Goal: Complete application form

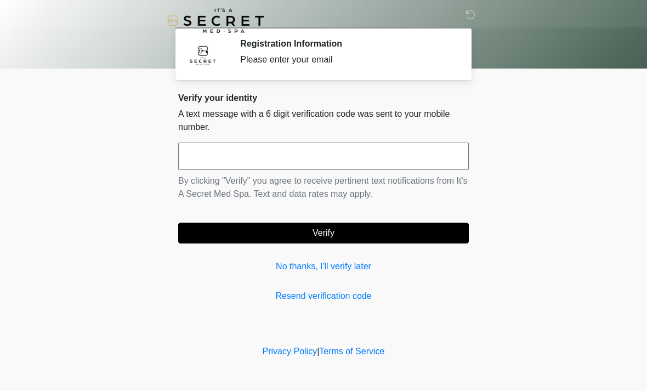
click at [285, 157] on input "text" at bounding box center [323, 156] width 291 height 27
type input "******"
click at [233, 242] on button "Verify" at bounding box center [323, 233] width 291 height 21
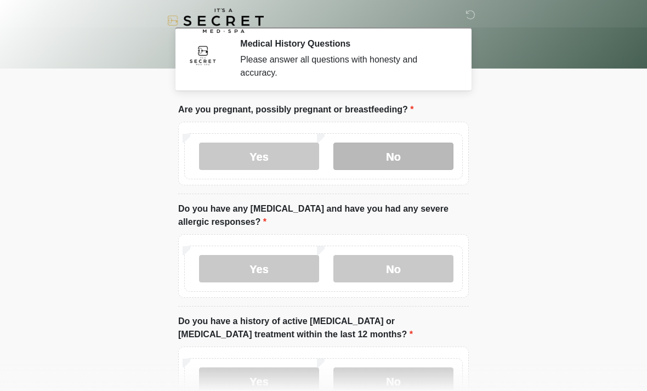
click at [397, 153] on label "No" at bounding box center [394, 156] width 120 height 27
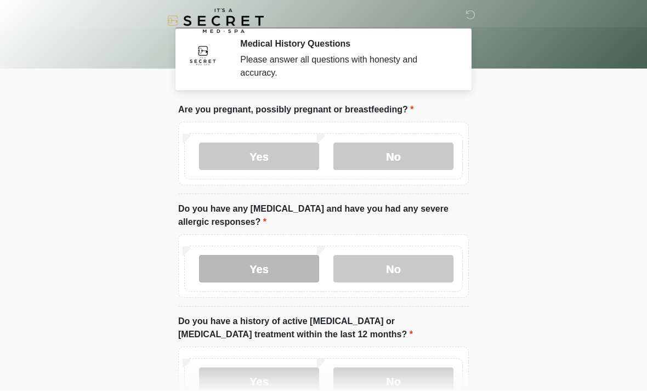
click at [249, 275] on label "Yes" at bounding box center [259, 268] width 120 height 27
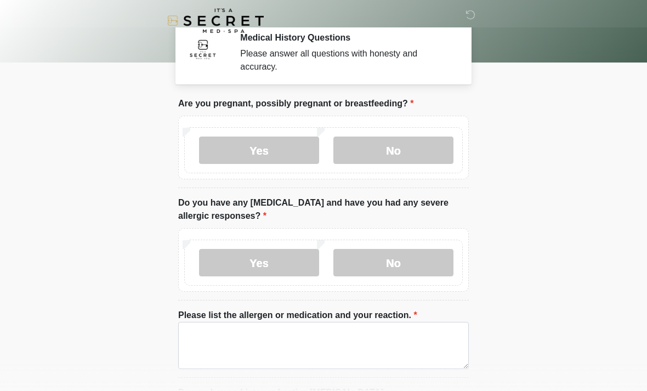
scroll to position [7, 0]
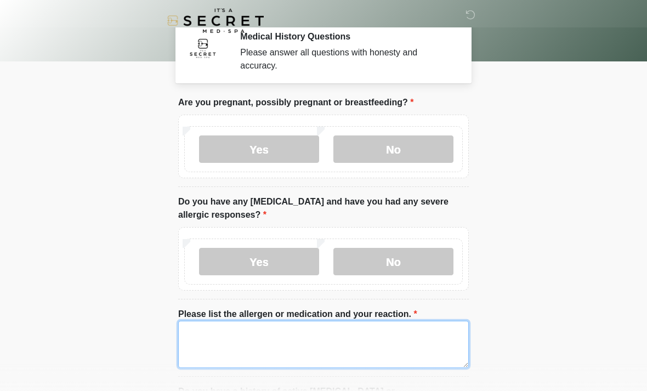
click at [241, 334] on textarea "Please list the allergen or medication and your reaction." at bounding box center [323, 344] width 291 height 47
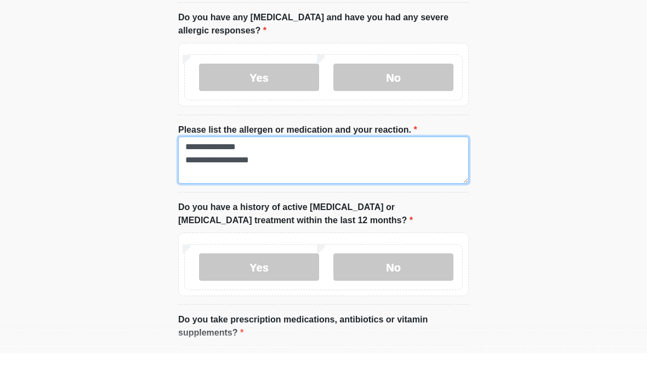
scroll to position [162, 0]
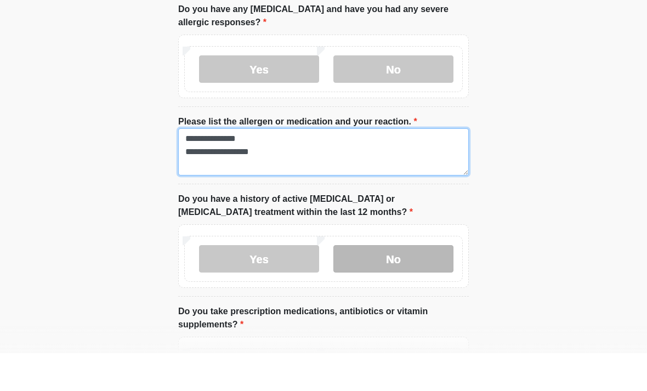
type textarea "**********"
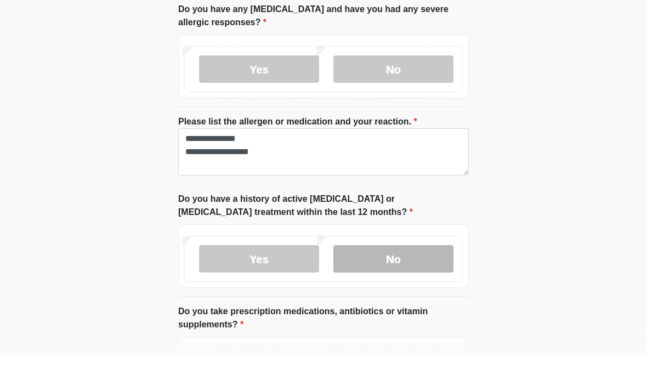
click at [377, 283] on label "No" at bounding box center [394, 296] width 120 height 27
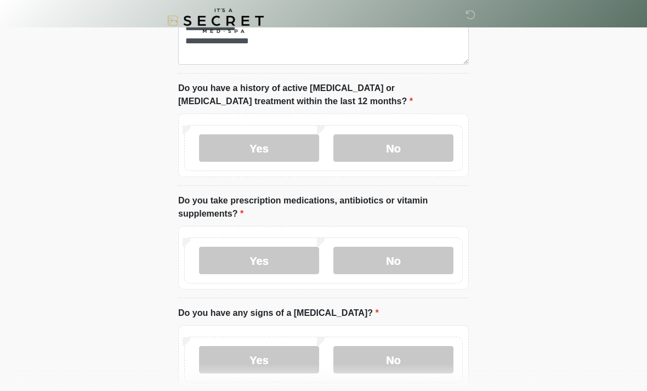
scroll to position [314, 0]
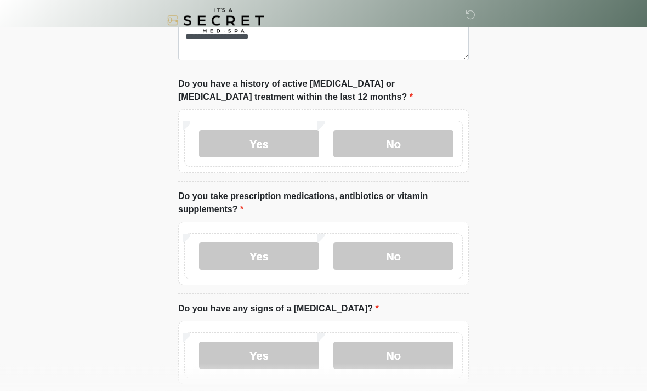
click at [257, 253] on label "Yes" at bounding box center [259, 256] width 120 height 27
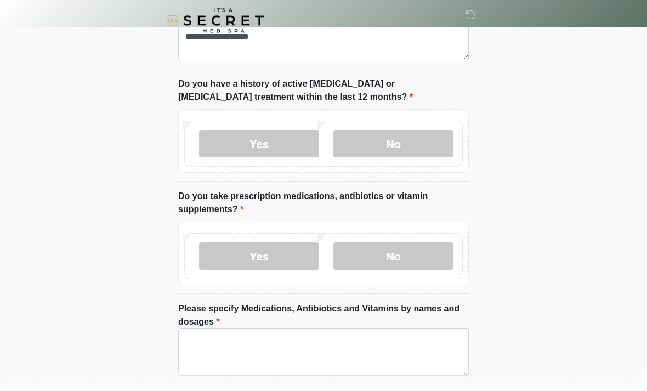
scroll to position [315, 0]
click at [202, 351] on textarea "Please specify Medications, Antibiotics and Vitamins by names and dosages" at bounding box center [323, 352] width 291 height 47
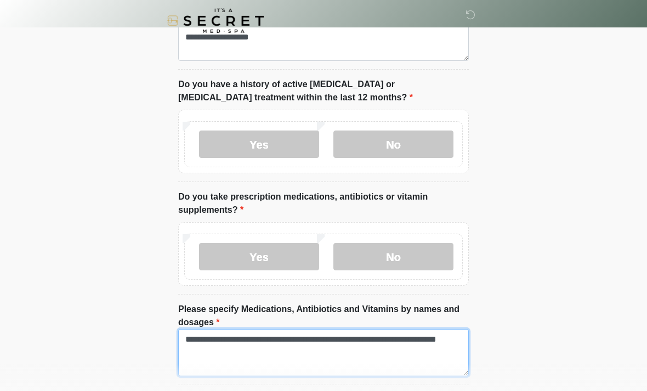
click at [329, 341] on textarea "**********" at bounding box center [323, 352] width 291 height 47
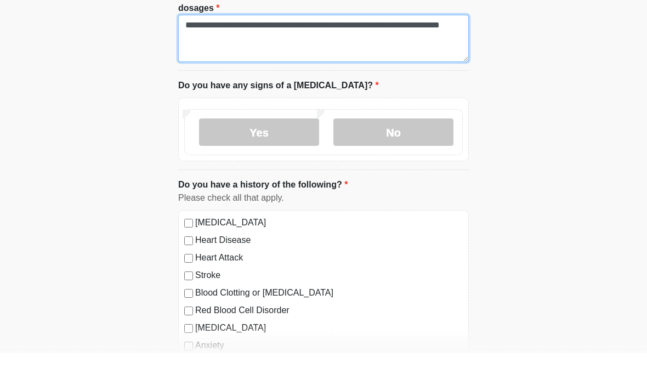
scroll to position [601, 0]
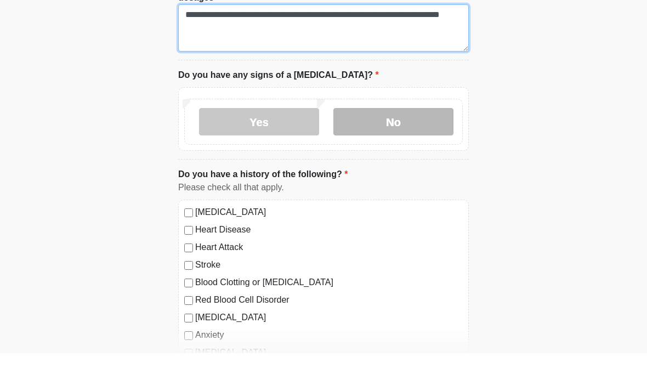
type textarea "**********"
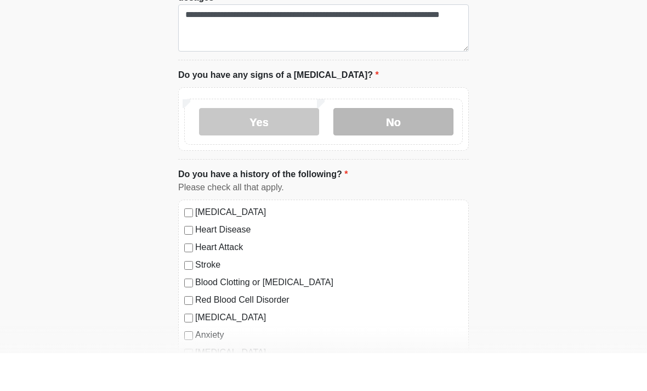
click at [375, 146] on label "No" at bounding box center [394, 159] width 120 height 27
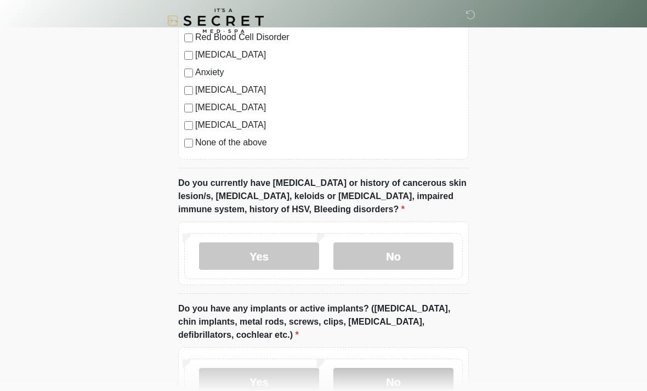
scroll to position [915, 0]
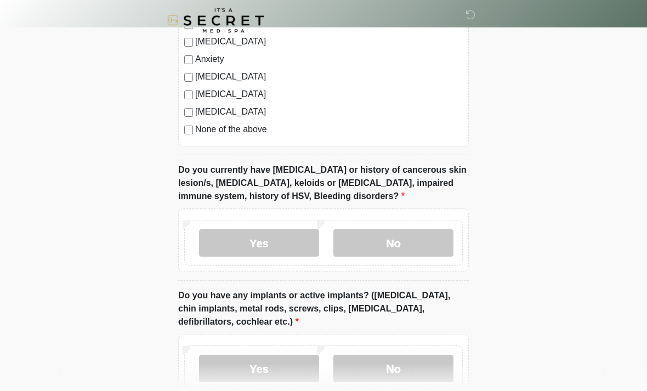
click at [256, 246] on label "Yes" at bounding box center [259, 243] width 120 height 27
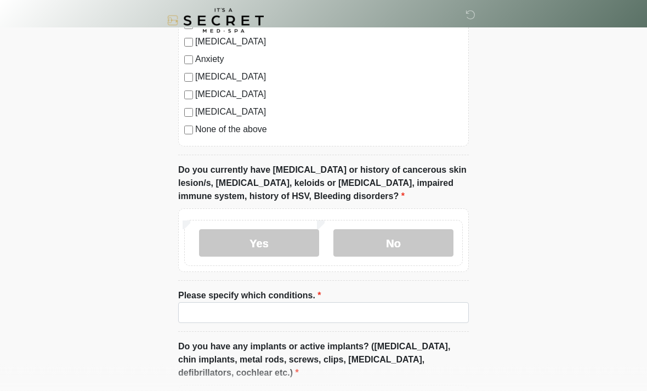
scroll to position [915, 0]
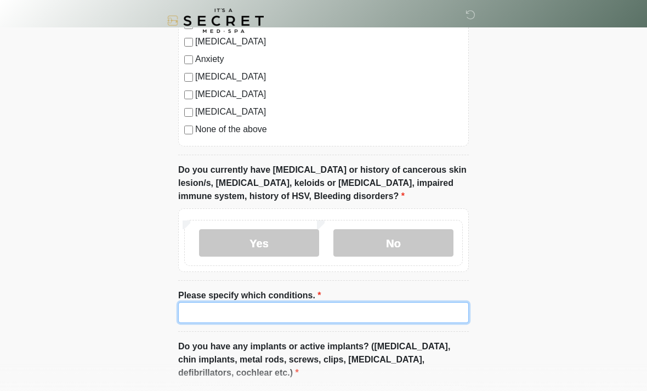
click at [247, 316] on input "Please specify which conditions." at bounding box center [323, 312] width 291 height 21
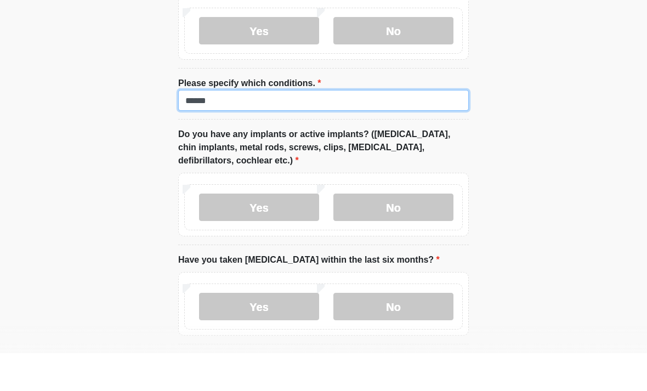
scroll to position [1107, 0]
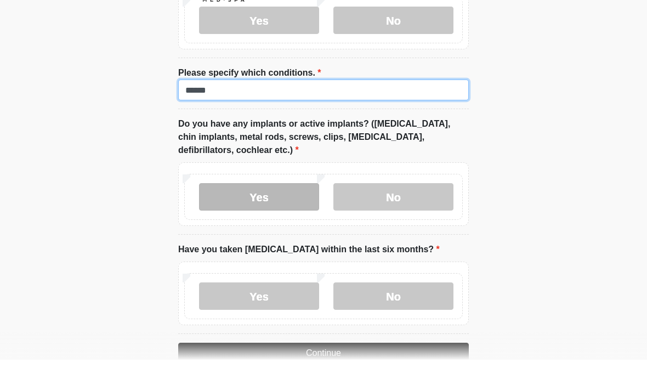
type input "******"
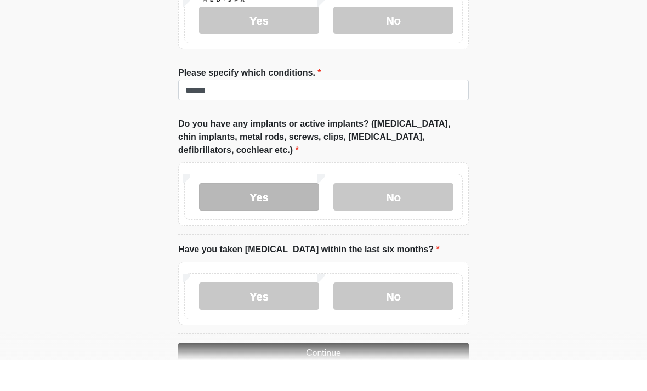
click at [291, 215] on label "Yes" at bounding box center [259, 228] width 120 height 27
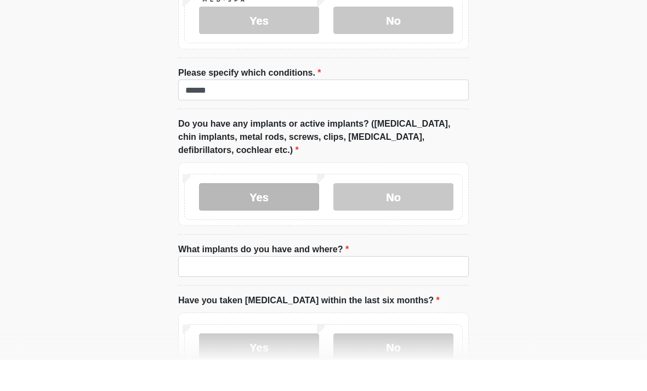
scroll to position [1138, 0]
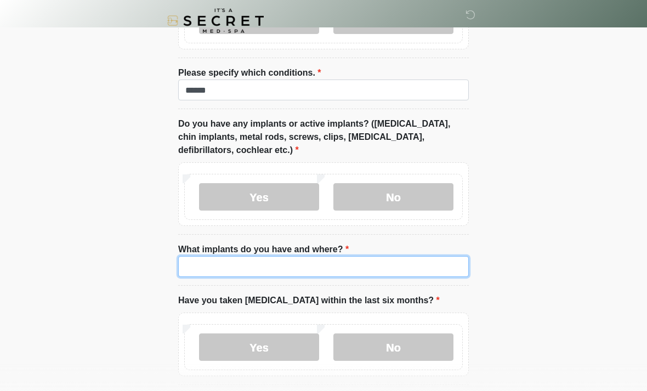
click at [245, 269] on input "What implants do you have and where?" at bounding box center [323, 266] width 291 height 21
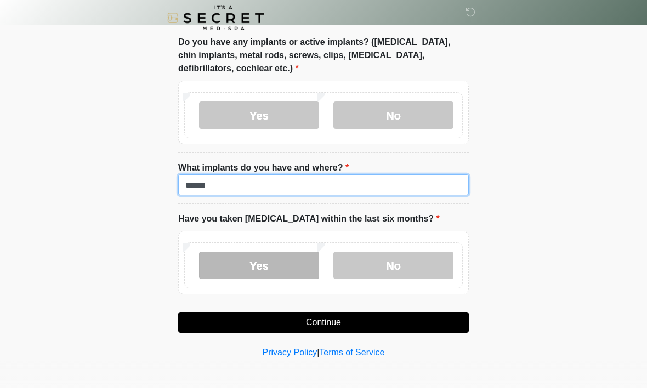
scroll to position [1217, 0]
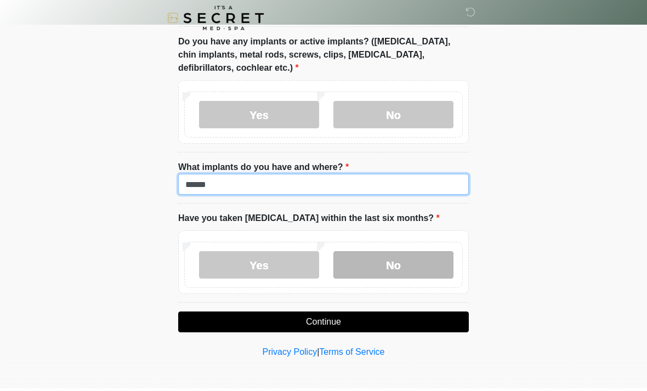
type input "******"
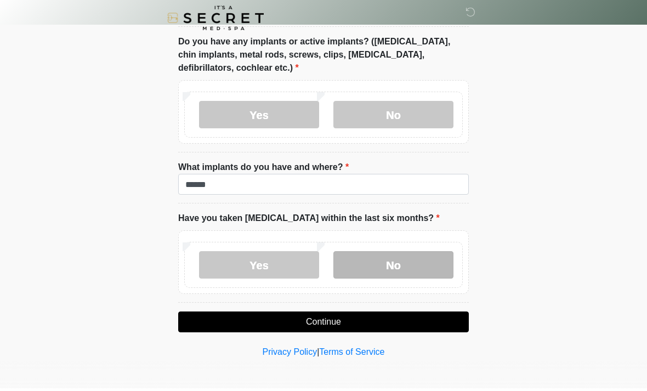
click at [382, 264] on label "No" at bounding box center [394, 267] width 120 height 27
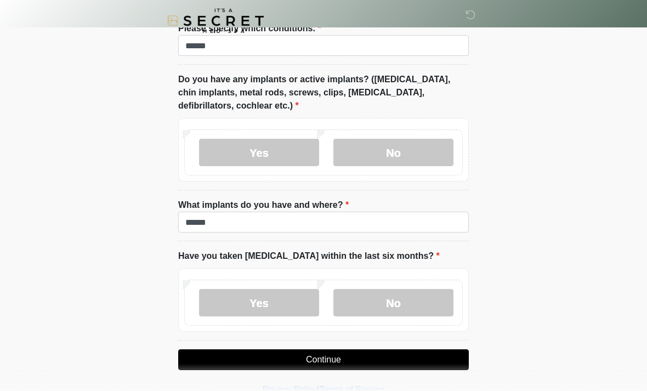
click at [338, 358] on button "Continue" at bounding box center [323, 359] width 291 height 21
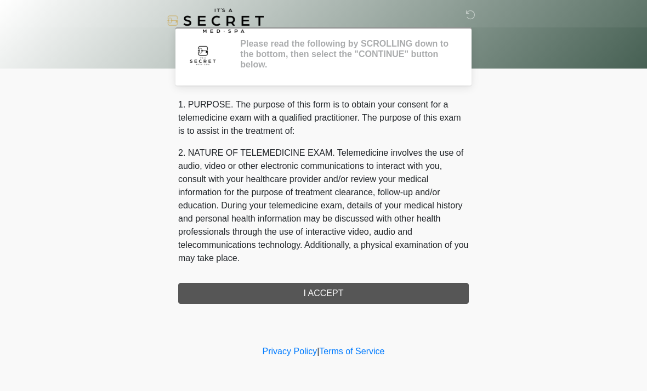
scroll to position [0, 0]
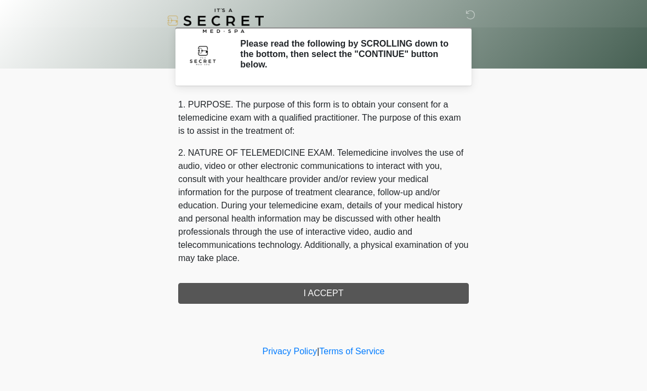
click at [315, 298] on div "1. PURPOSE. The purpose of this form is to obtain your consent for a telemedici…" at bounding box center [323, 201] width 291 height 206
click at [316, 294] on div "1. PURPOSE. The purpose of this form is to obtain your consent for a telemedici…" at bounding box center [323, 201] width 291 height 206
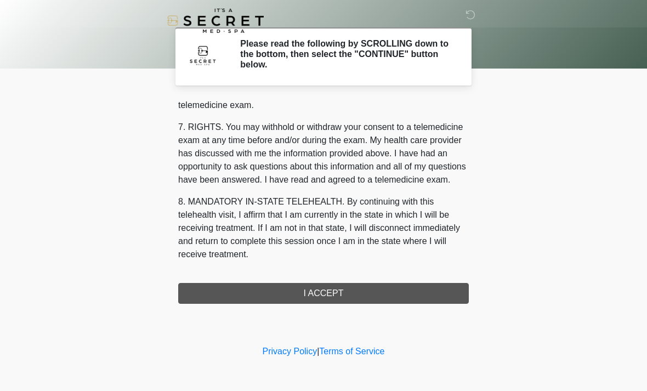
scroll to position [465, 0]
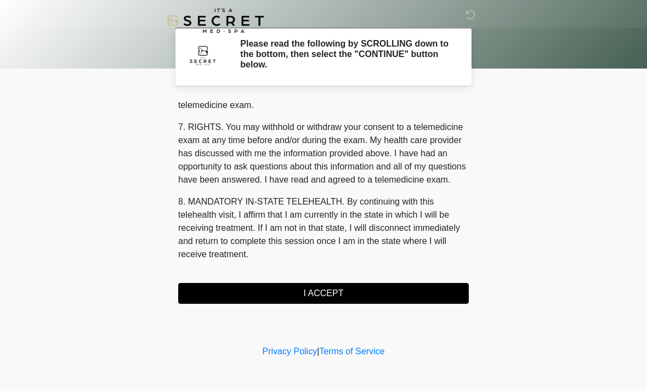
click at [312, 295] on button "I ACCEPT" at bounding box center [323, 293] width 291 height 21
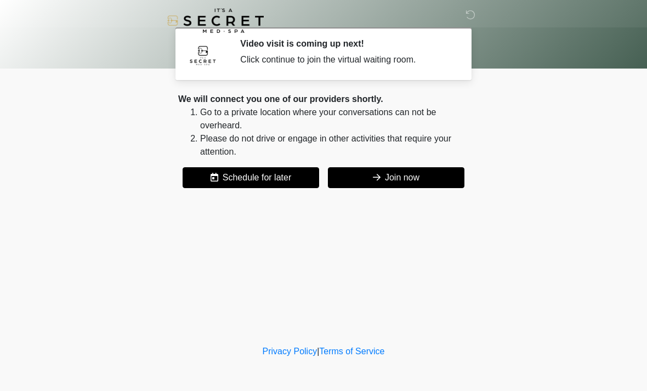
click at [373, 182] on icon at bounding box center [377, 177] width 8 height 9
